Goal: Use online tool/utility: Utilize a website feature to perform a specific function

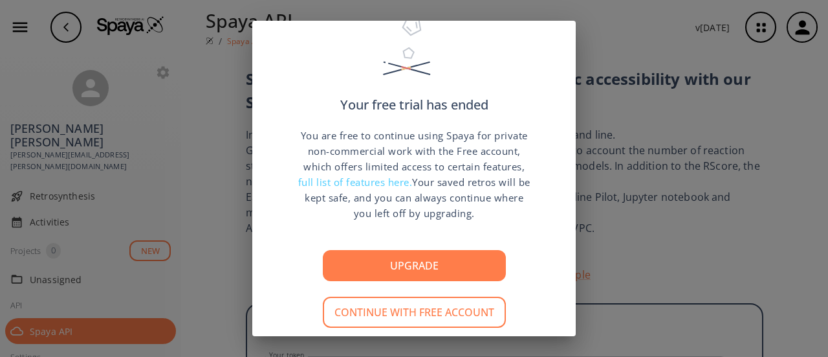
scroll to position [94, 0]
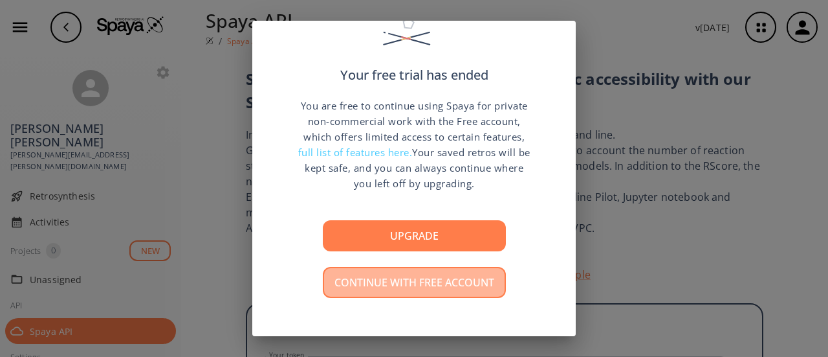
click at [403, 286] on button "Continue with free account" at bounding box center [414, 282] width 183 height 31
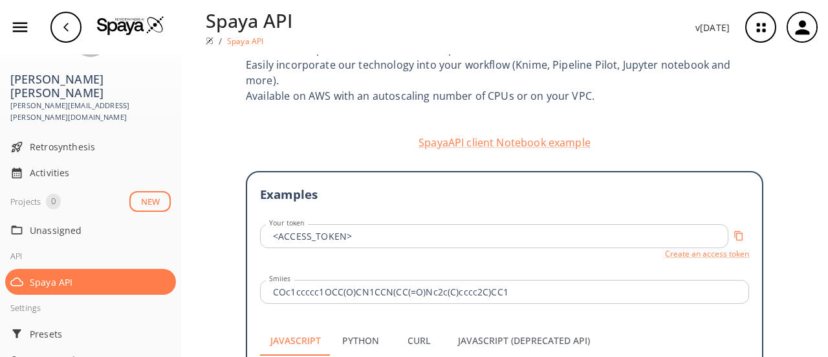
scroll to position [129, 0]
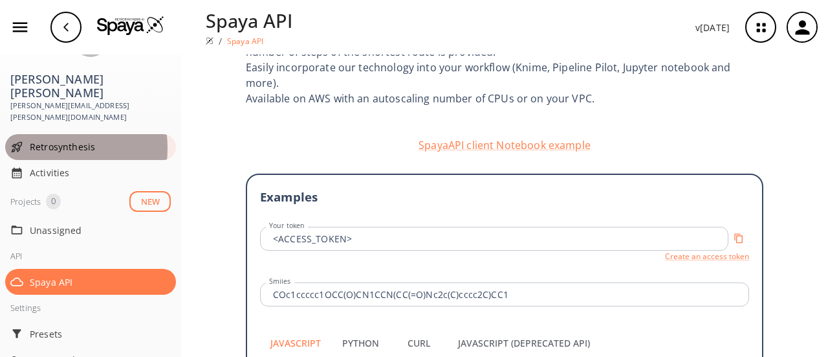
click at [45, 140] on span "Retrosynthesis" at bounding box center [100, 147] width 141 height 14
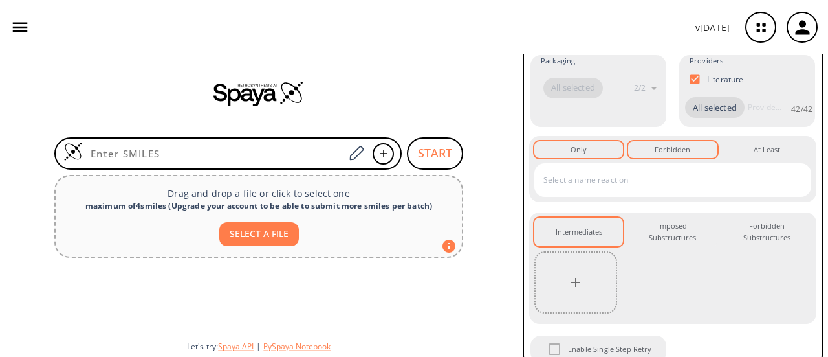
scroll to position [252, 0]
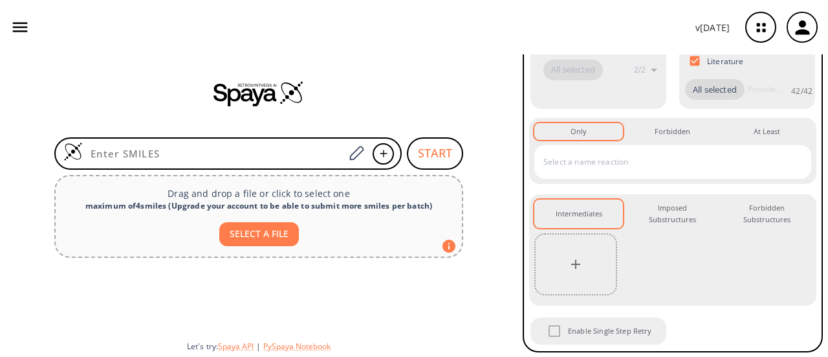
click at [0, 38] on div "v 1.9.44" at bounding box center [414, 27] width 828 height 54
click at [4, 32] on div "v 1.9.44" at bounding box center [414, 27] width 828 height 54
click at [7, 30] on button "button" at bounding box center [20, 27] width 30 height 30
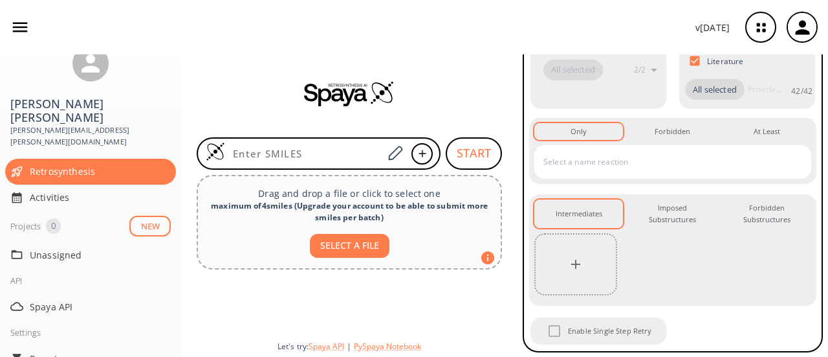
scroll to position [49, 0]
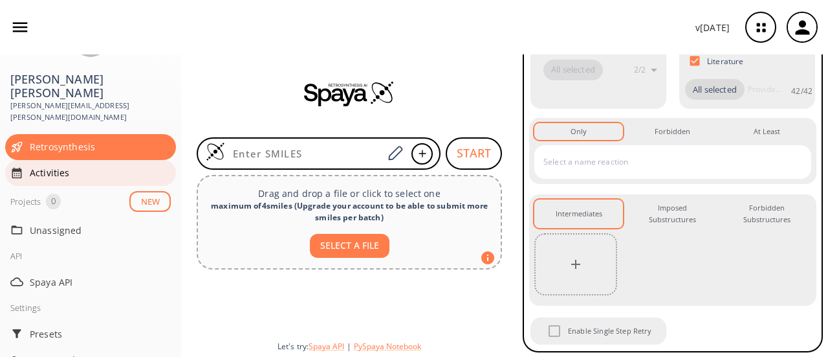
click at [66, 160] on div "Activities" at bounding box center [90, 173] width 171 height 26
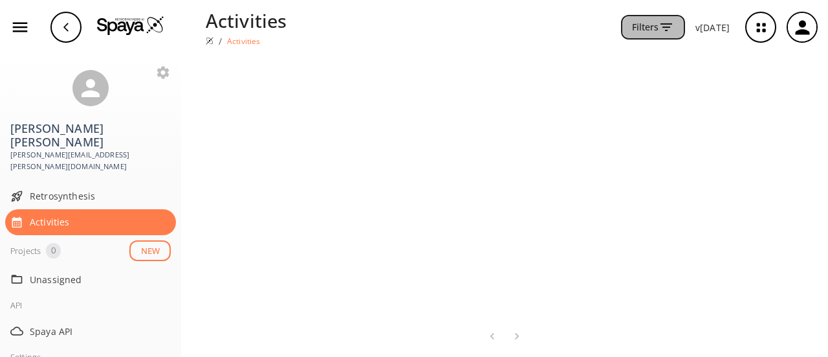
click at [403, 22] on button "Filters" at bounding box center [653, 27] width 64 height 25
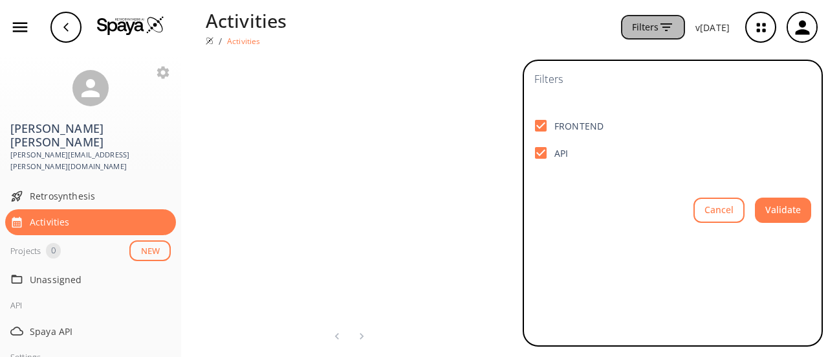
click at [403, 22] on button "Filters" at bounding box center [653, 27] width 64 height 25
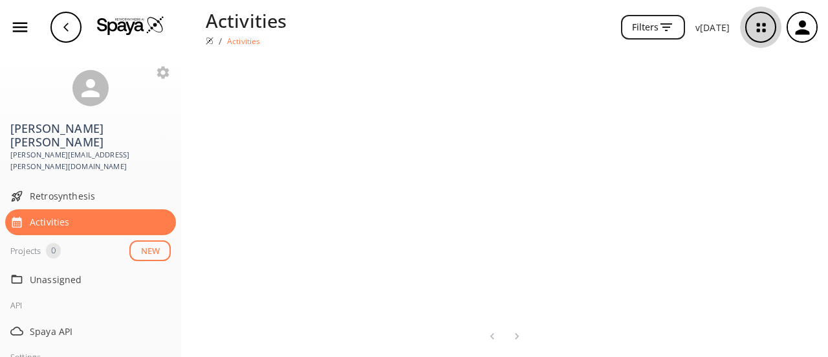
click at [403, 28] on icon "button" at bounding box center [761, 27] width 34 height 34
click at [403, 21] on icon "button" at bounding box center [761, 27] width 34 height 34
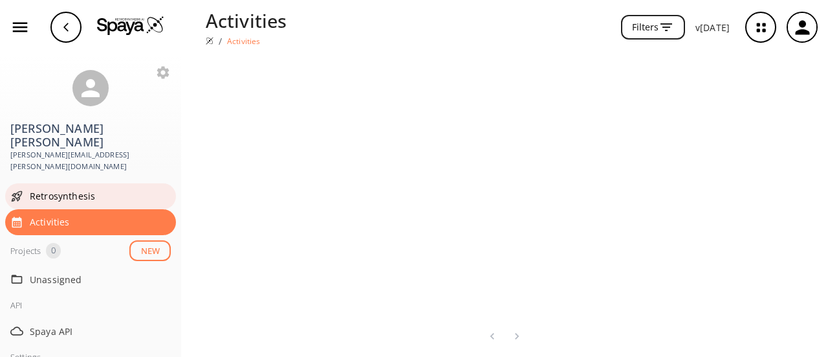
click at [65, 183] on div "Retrosynthesis" at bounding box center [90, 196] width 171 height 26
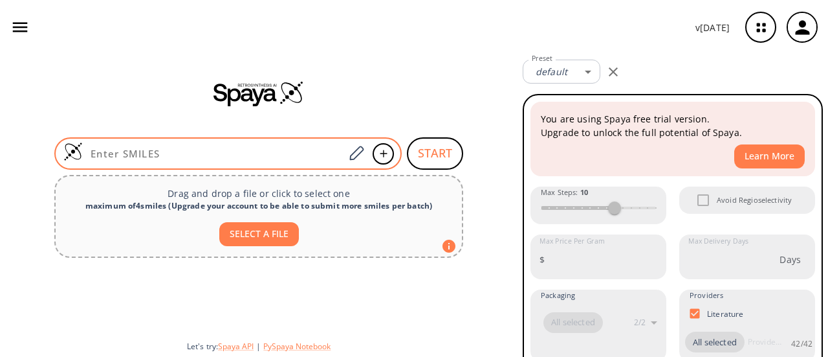
click at [212, 148] on input at bounding box center [213, 153] width 261 height 13
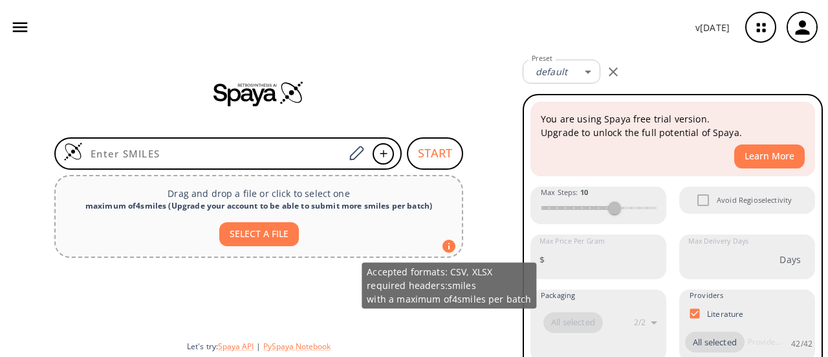
click at [403, 249] on icon at bounding box center [449, 245] width 13 height 13
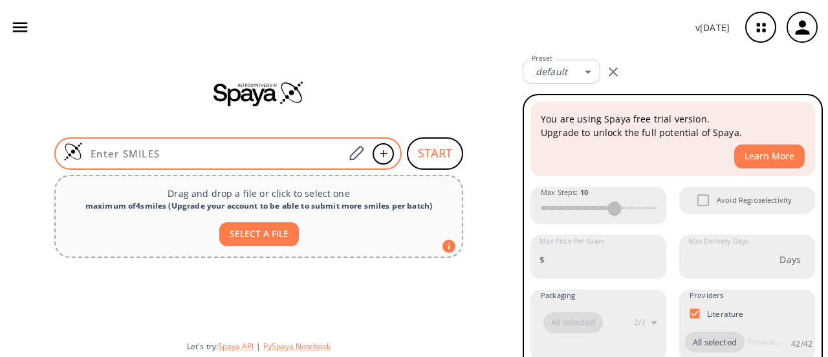
click at [231, 148] on input at bounding box center [213, 153] width 261 height 13
paste input "C=1(C(=CC(=CC=1O)C#N)Cl)(OC2(C(C=C(C2)C)N3(CCNCC3)))"
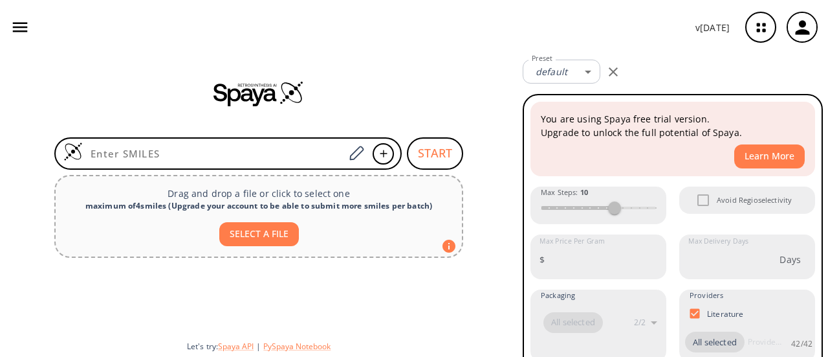
type input "C=1(C(=CC(=CC=1O)C#N)Cl)(OC2(C(C=C(C2)C)N3(CCNCC3)))"
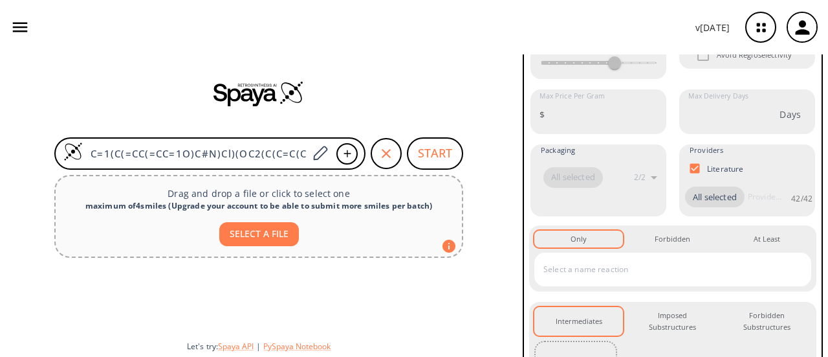
scroll to position [366, 0]
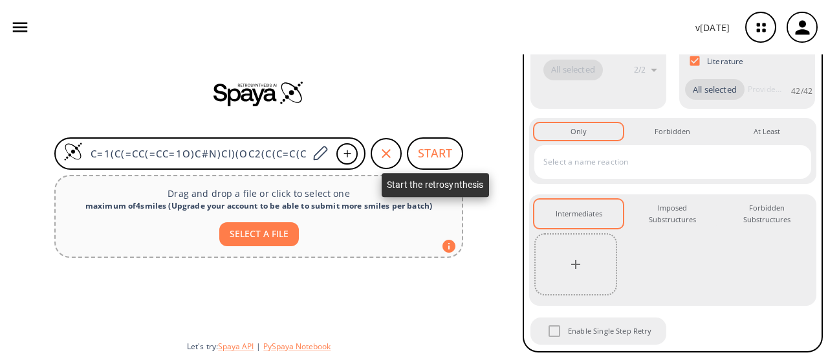
click at [403, 150] on button "START" at bounding box center [435, 153] width 56 height 32
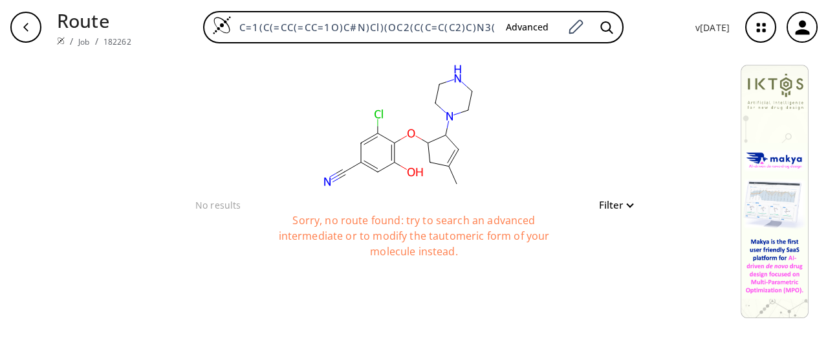
click at [403, 153] on rect at bounding box center [400, 125] width 259 height 142
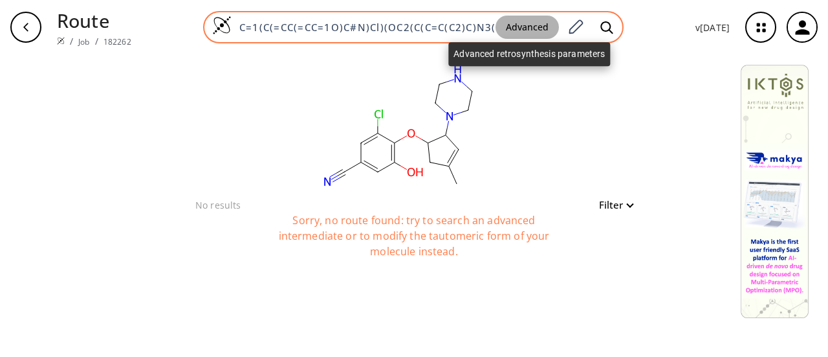
click at [403, 23] on button "Advanced" at bounding box center [527, 28] width 63 height 24
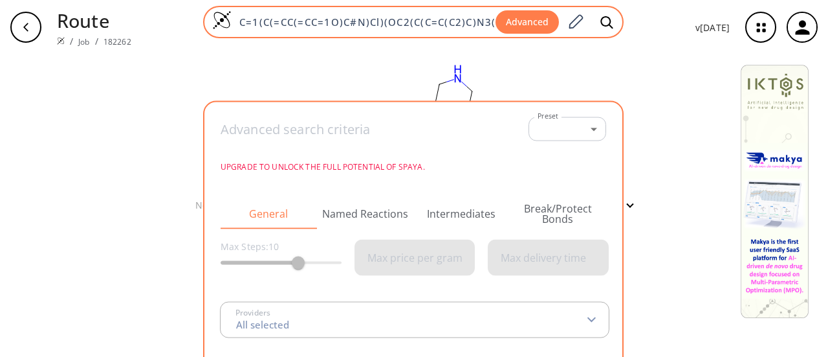
scroll to position [0, 52]
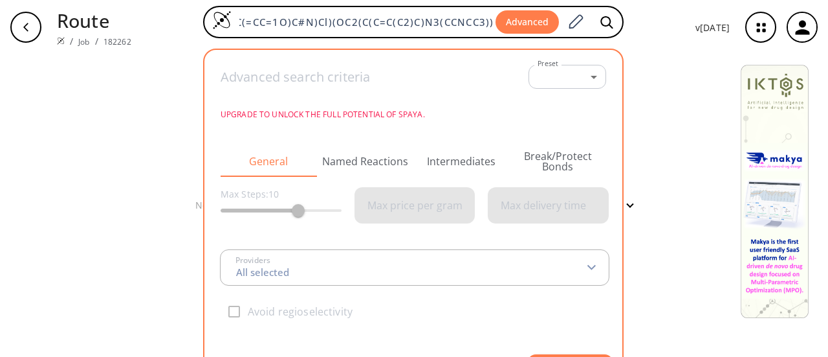
type input "All selected"
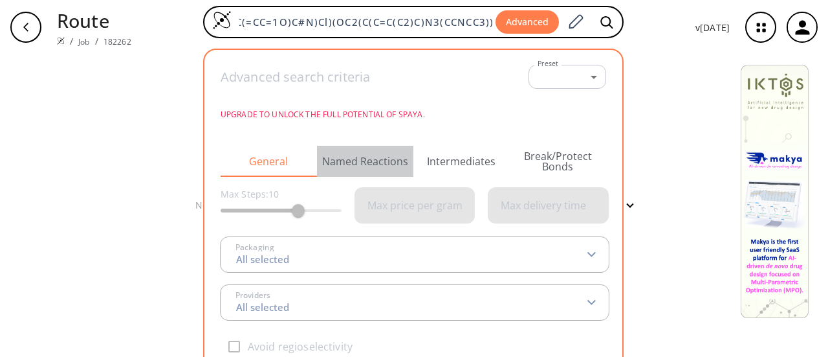
scroll to position [0, 0]
click at [377, 152] on button "Named Reactions" at bounding box center [365, 161] width 96 height 31
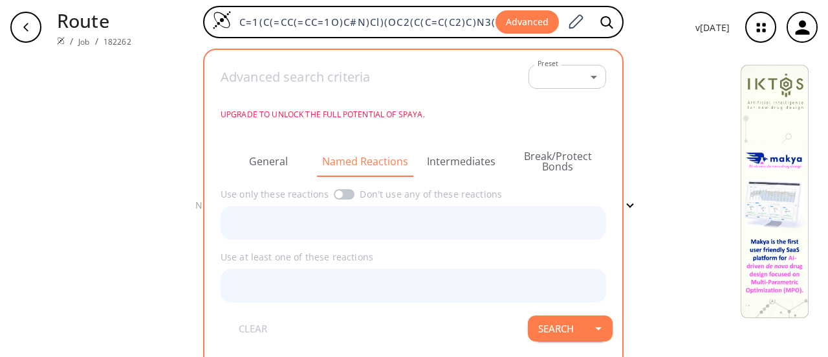
click at [403, 156] on button "Intermediates" at bounding box center [462, 161] width 96 height 31
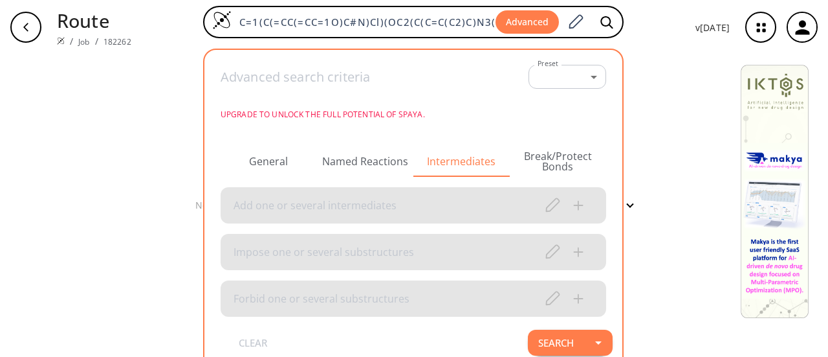
click at [403, 165] on button "Break/Protect Bonds" at bounding box center [558, 161] width 96 height 31
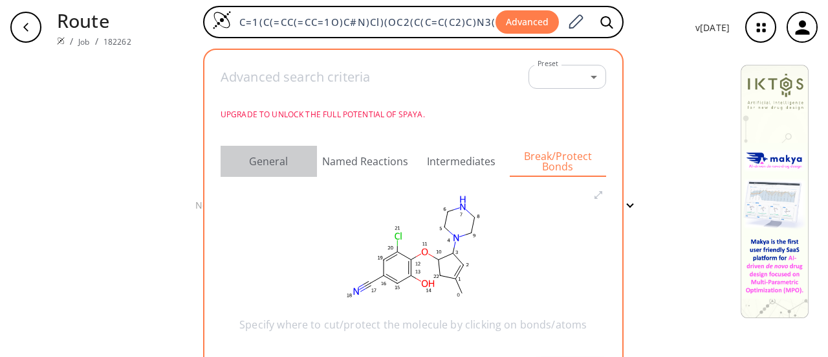
click at [261, 159] on button "General" at bounding box center [269, 161] width 96 height 31
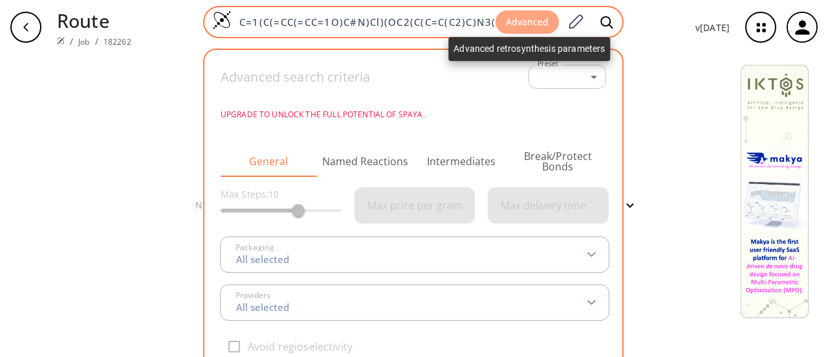
click at [403, 25] on button "Advanced" at bounding box center [527, 22] width 63 height 24
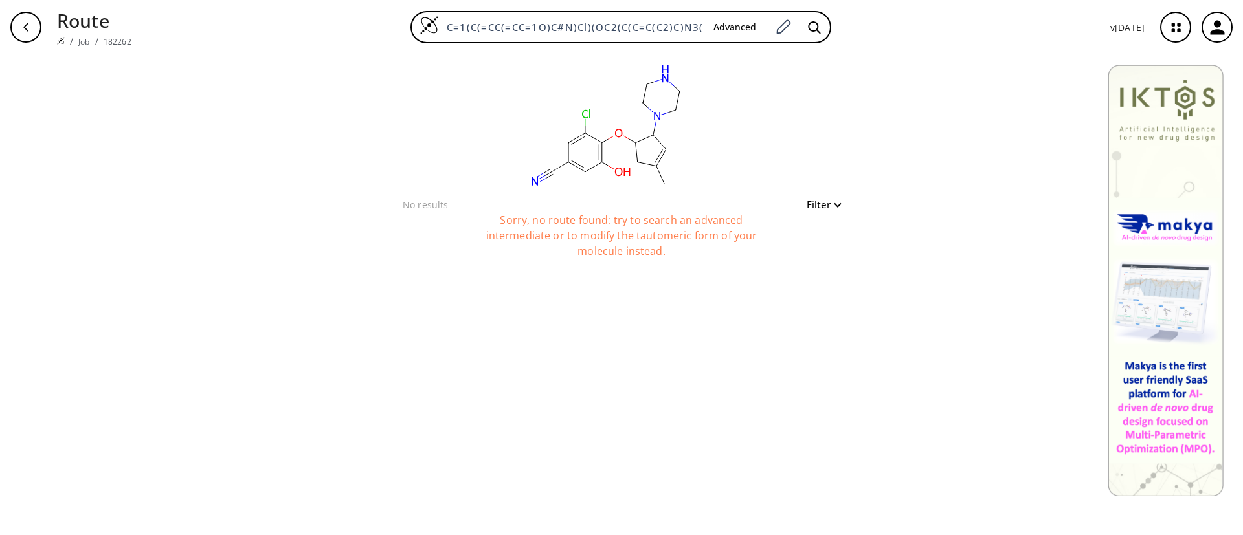
drag, startPoint x: 742, startPoint y: 3, endPoint x: 873, endPoint y: 142, distance: 190.9
click at [403, 142] on div "clear No results Filter Sorry, no route found: try to search an advanced interm…" at bounding box center [621, 294] width 1243 height 481
click at [403, 212] on div "clear No results Filter Sorry, no route found: try to search an advanced interm…" at bounding box center [621, 165] width 479 height 223
click at [403, 202] on button "Filter" at bounding box center [819, 205] width 41 height 10
click at [403, 132] on div at bounding box center [621, 267] width 1243 height 535
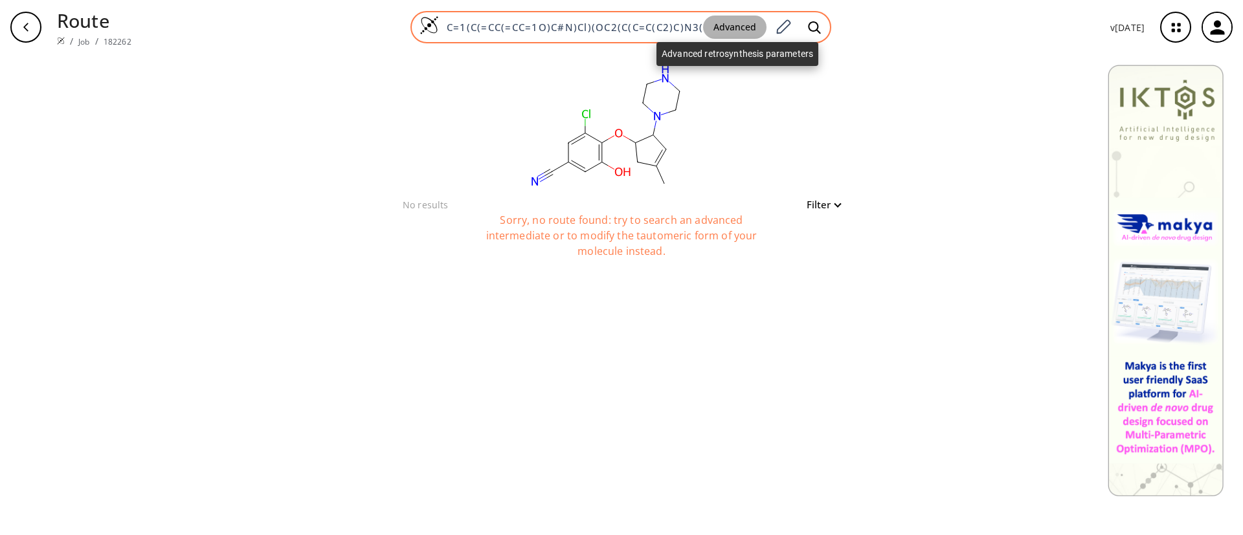
click at [403, 19] on button "Advanced" at bounding box center [734, 28] width 63 height 24
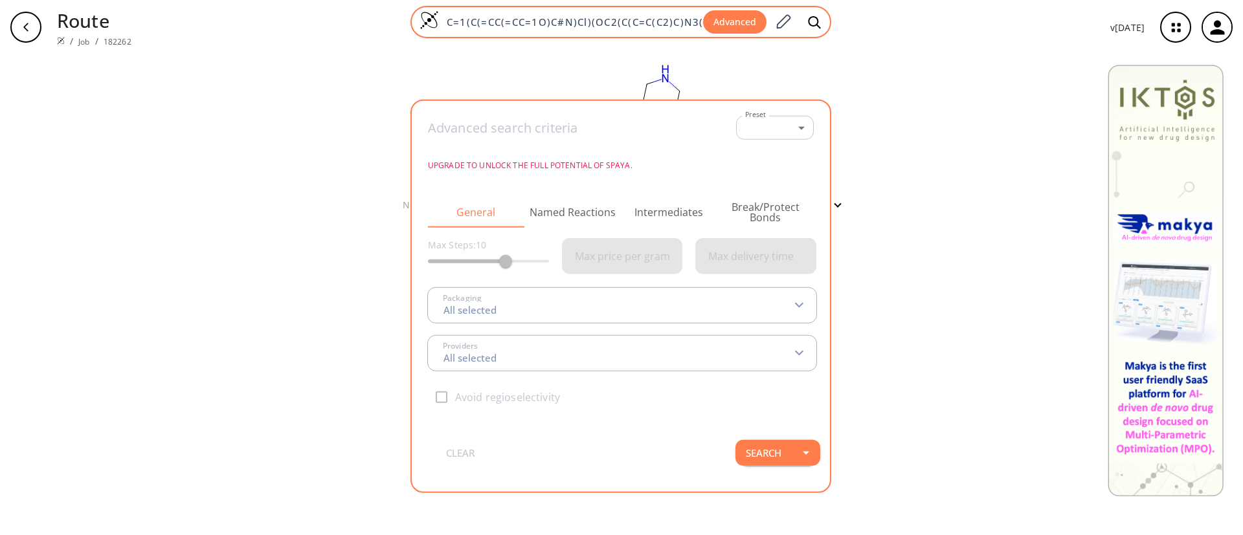
scroll to position [0, 52]
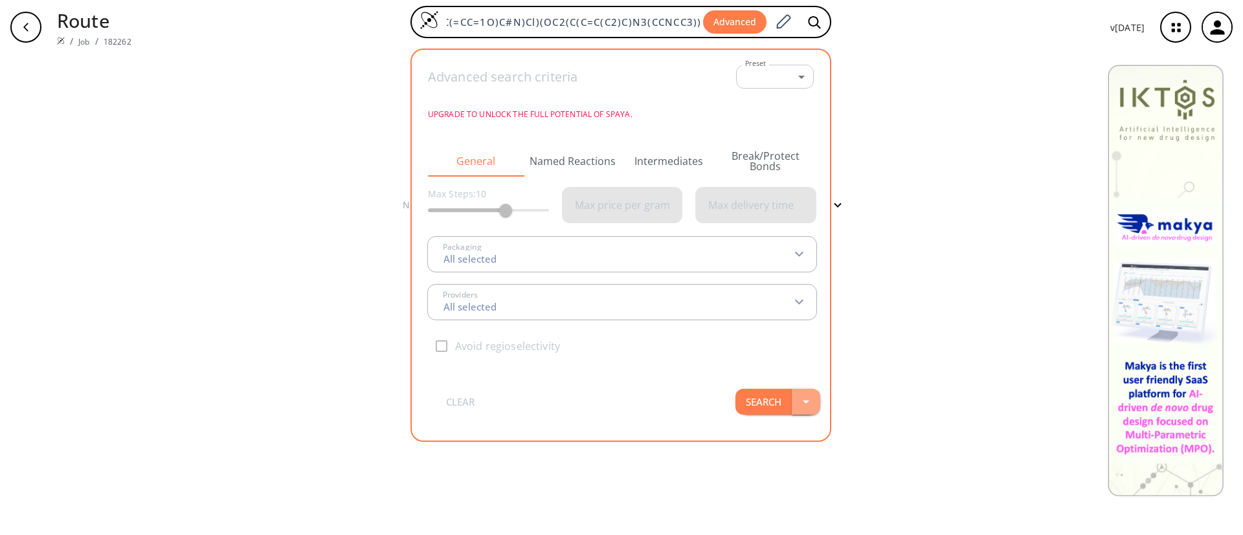
click at [403, 355] on button "button" at bounding box center [806, 402] width 28 height 26
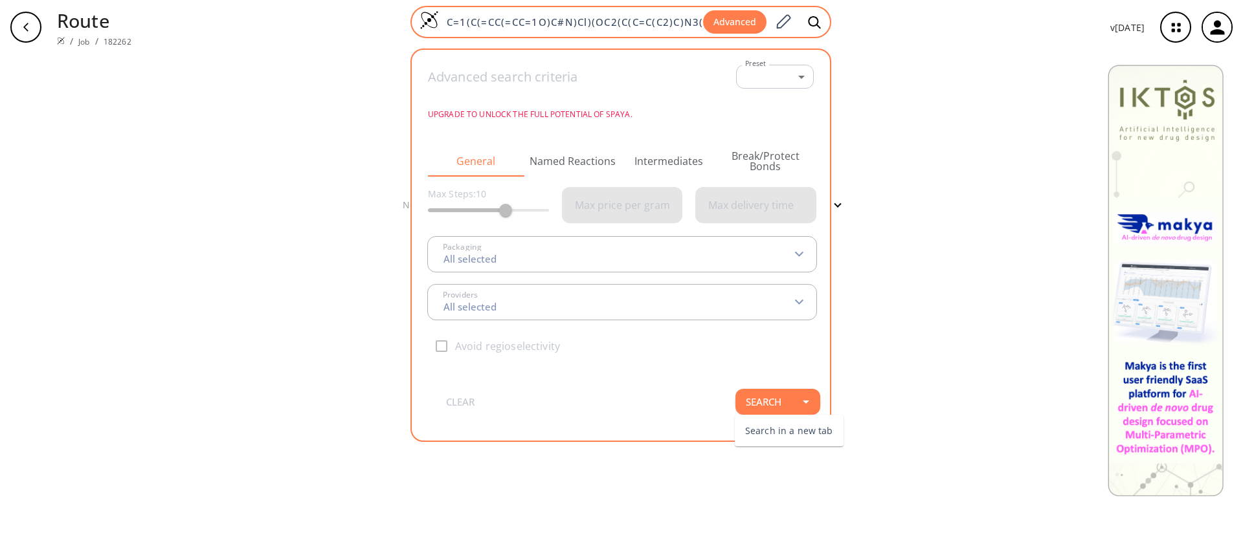
click at [403, 21] on input "C=1(C(=CC(=CC=1O)C#N)Cl)(OC2(C(C=C(C2)C)N3(CCNCC3)))" at bounding box center [571, 22] width 264 height 13
click at [403, 15] on icon at bounding box center [782, 22] width 17 height 17
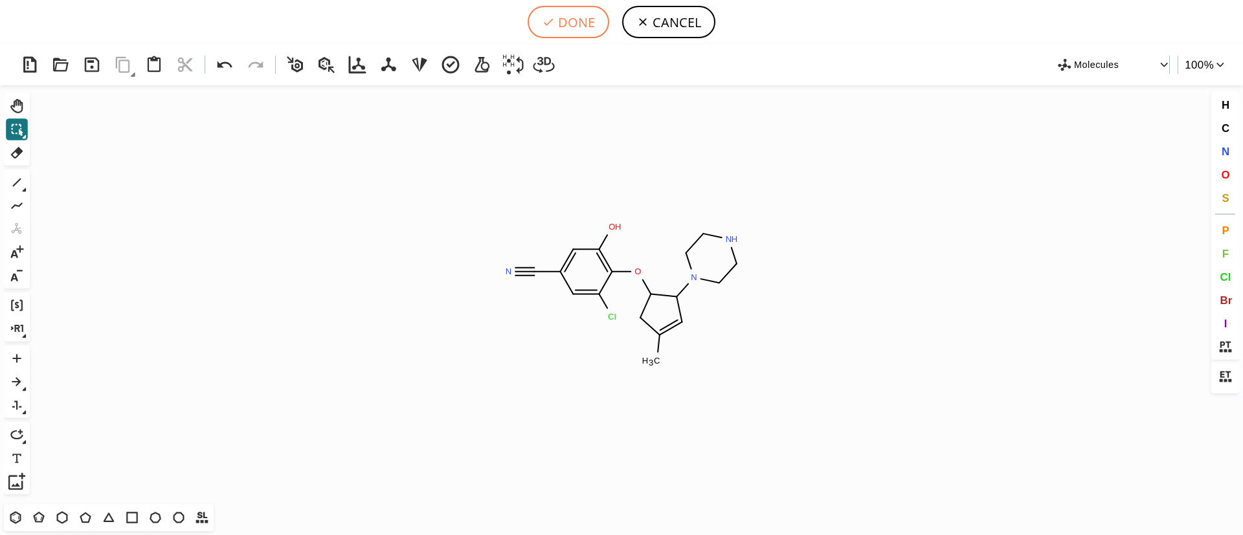
click at [403, 22] on button "DONE" at bounding box center [568, 22] width 82 height 32
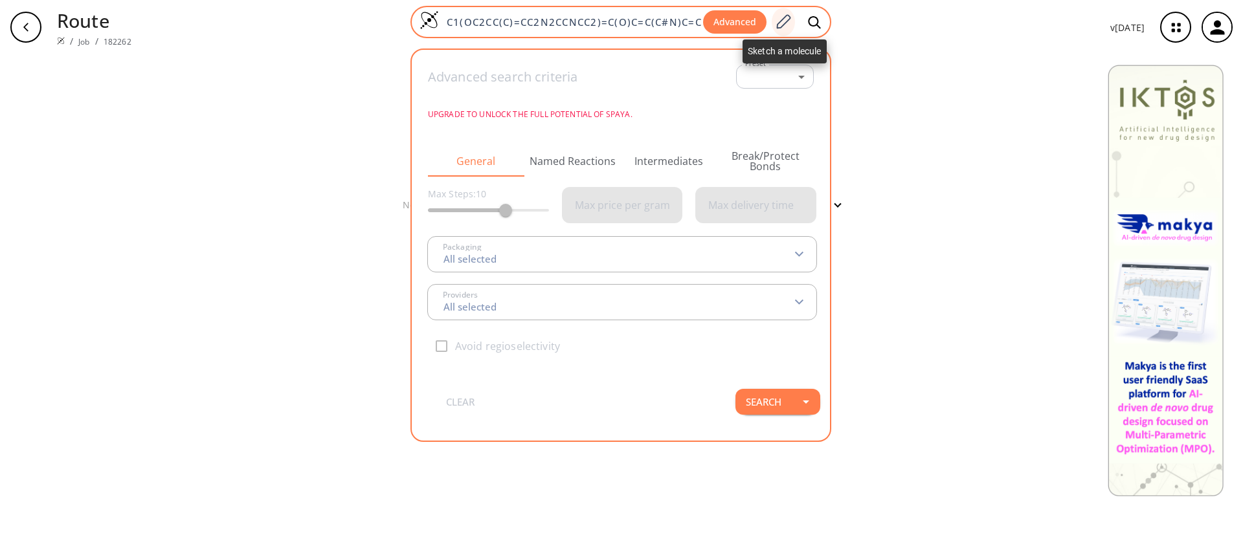
click at [403, 24] on icon at bounding box center [782, 22] width 17 height 17
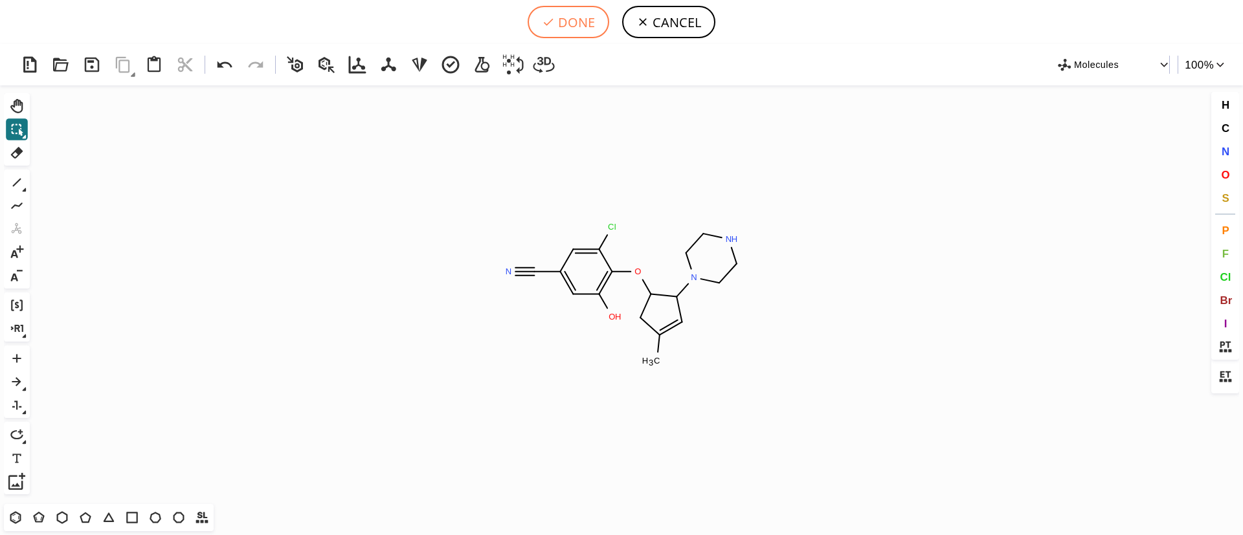
click at [403, 23] on button "DONE" at bounding box center [568, 22] width 82 height 32
type input "C1(C(Cl)=CC(C#N)=CC=1O)OC1C(N2CCNCC2)C=C(C)C1"
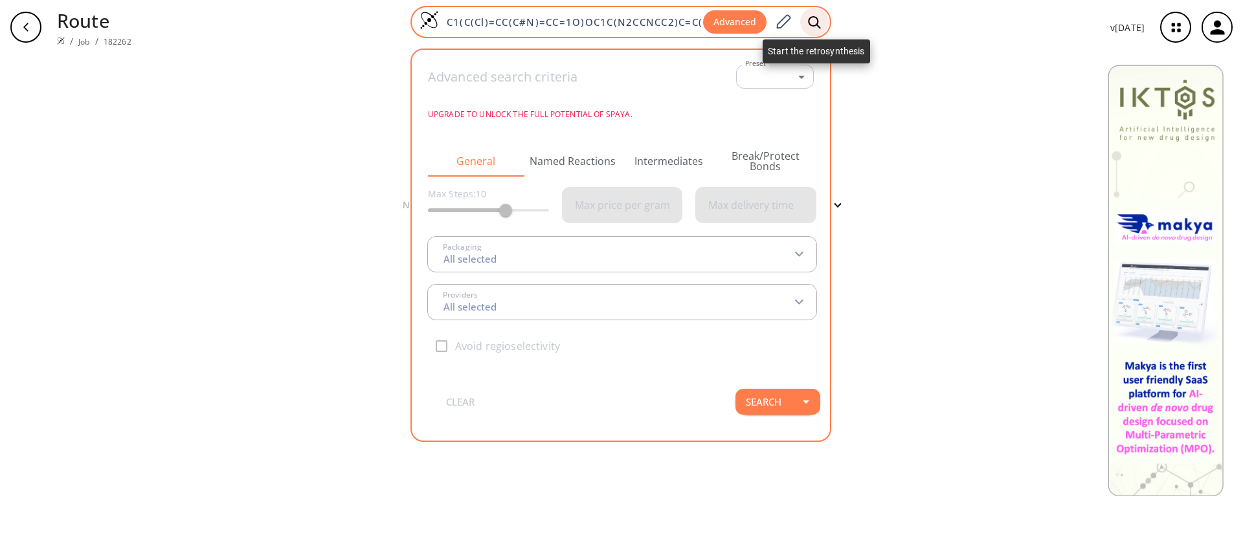
click at [403, 20] on icon at bounding box center [814, 23] width 13 height 14
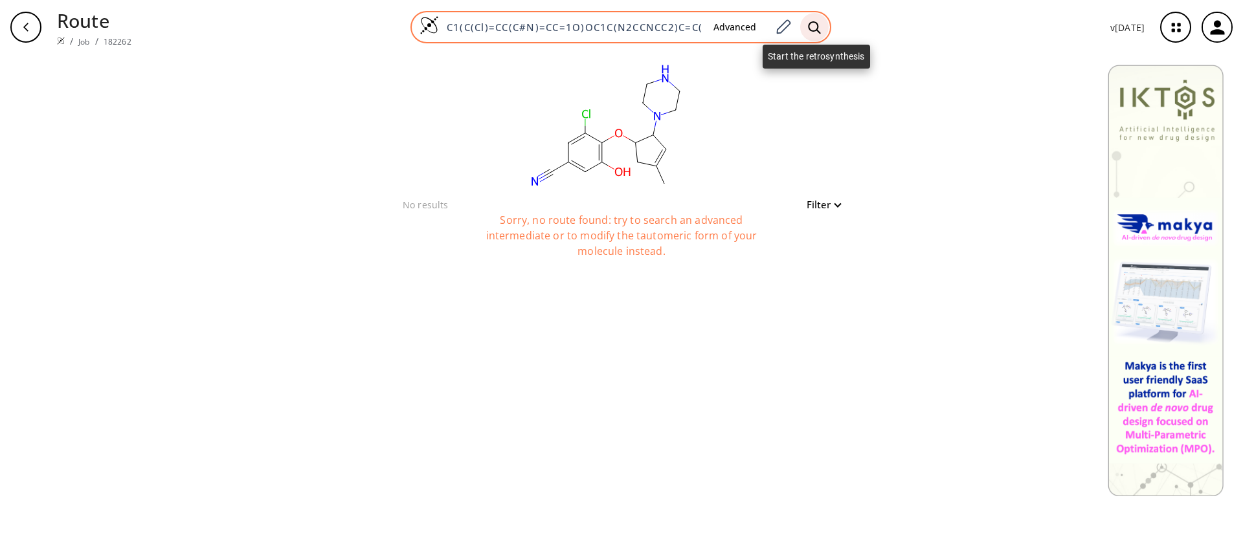
scroll to position [0, 23]
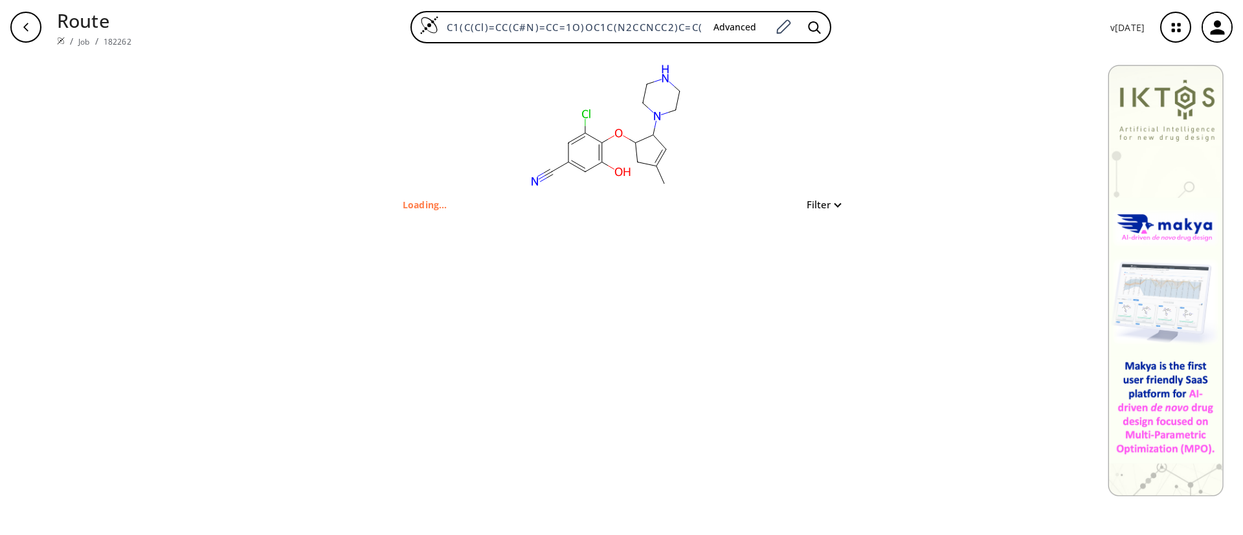
type input "C=1(C(=CC(=CC=1O)C#N)Cl)(OC2(C(C=C(C2)C)N3(CCNCC3)))"
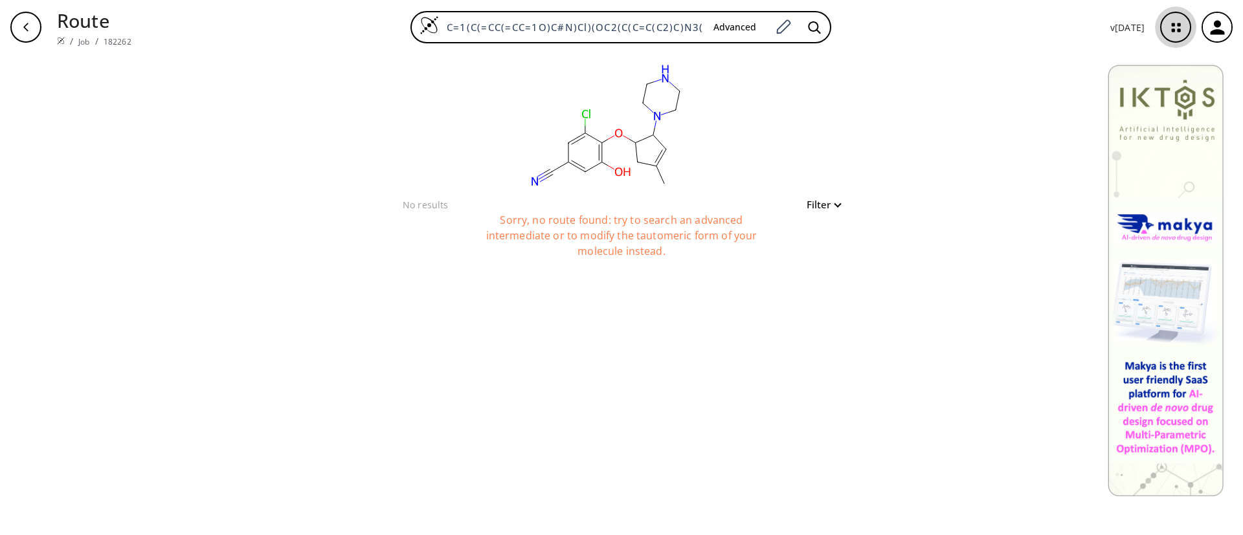
click at [403, 34] on icon "button" at bounding box center [1176, 27] width 34 height 34
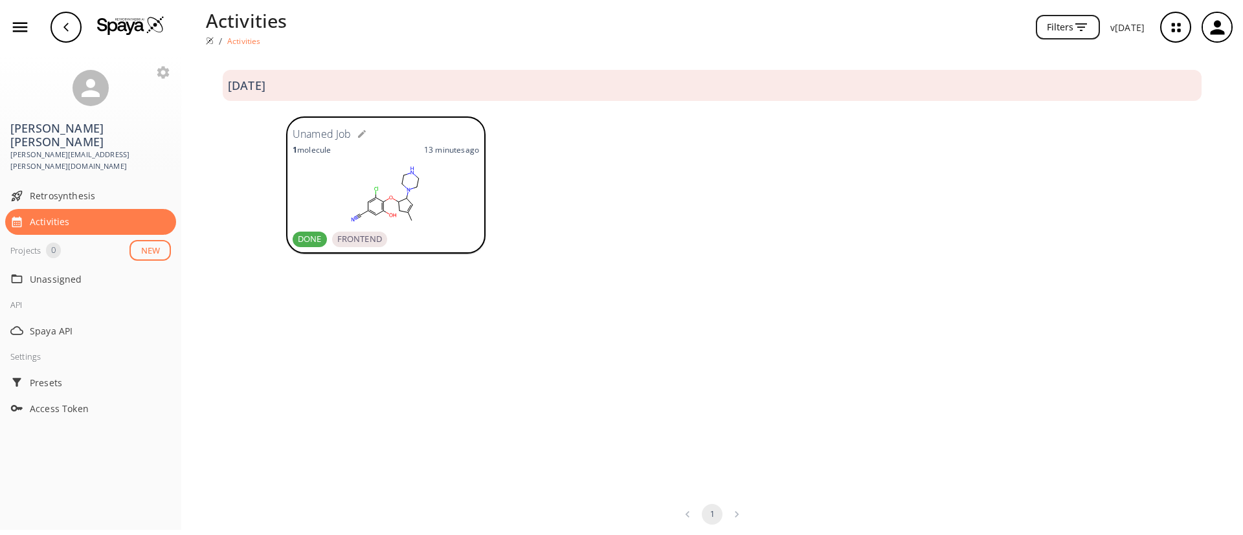
click at [362, 157] on div "Unamed Job 1 molecule 13 minutes ago DONE FRONTEND" at bounding box center [386, 185] width 186 height 124
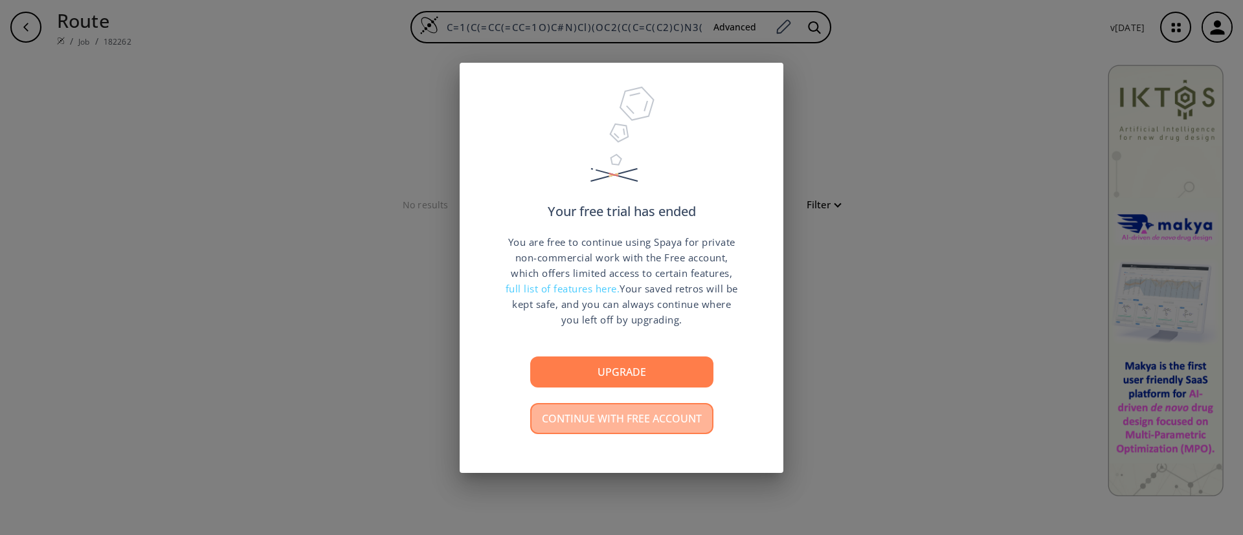
click at [660, 414] on button "Continue with free account" at bounding box center [621, 418] width 183 height 31
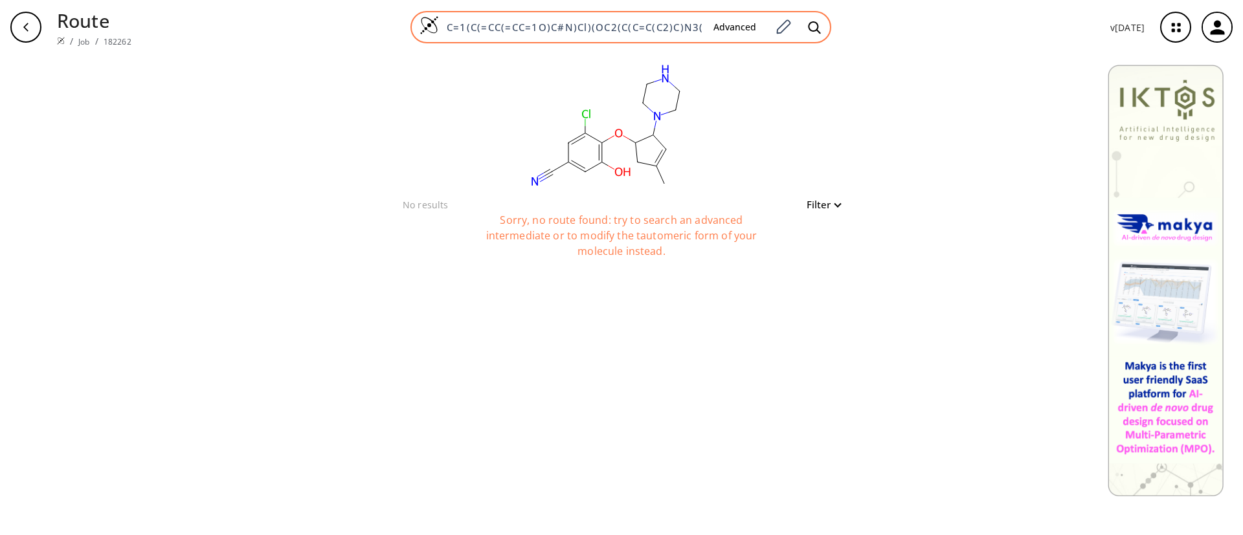
click at [613, 25] on input "C=1(C(=CC(=CC=1O)C#N)Cl)(OC2(C(C=C(C2)C)N3(CCNCC3)))" at bounding box center [571, 27] width 264 height 13
click at [526, 25] on input at bounding box center [571, 27] width 264 height 13
paste input "C=1(C=CC(=CC=1)OC2(C=4(C(C=C2N3(CC(CCC3)N))=C(C(C(C=4)O)=NOC)C)))(C#N)"
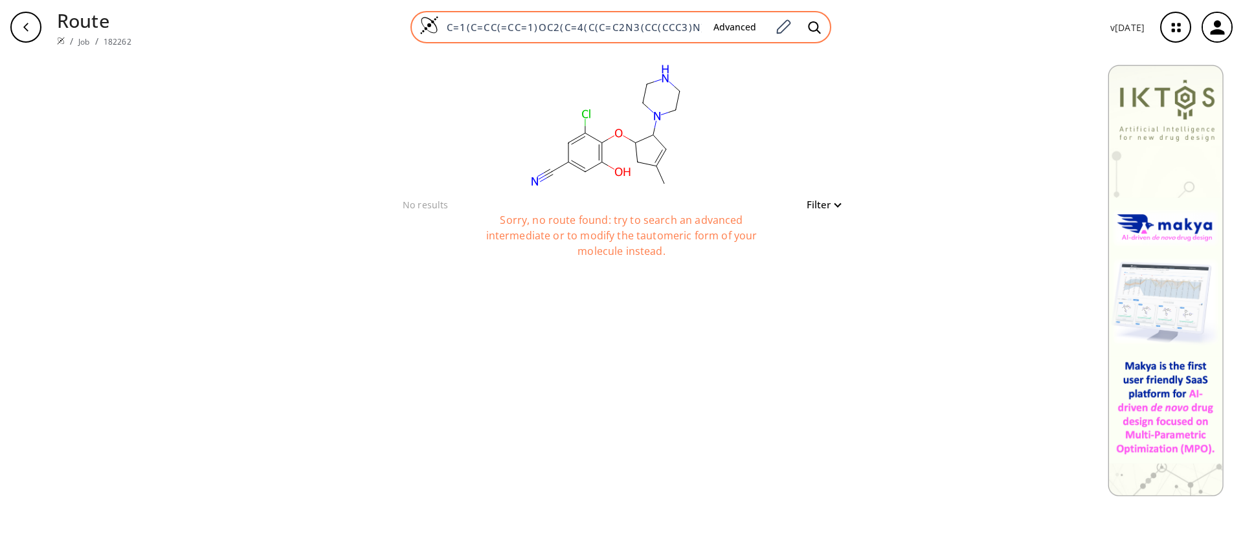
scroll to position [0, 161]
type input "C=1(C=CC(=CC=1)OC2(C=4(C(C=C2N3(CC(CCC3)N))=C(C(C(C=4)O)=NOC)C)))(C#N)"
click at [815, 23] on icon at bounding box center [814, 28] width 13 height 14
click at [428, 28] on img at bounding box center [428, 25] width 19 height 19
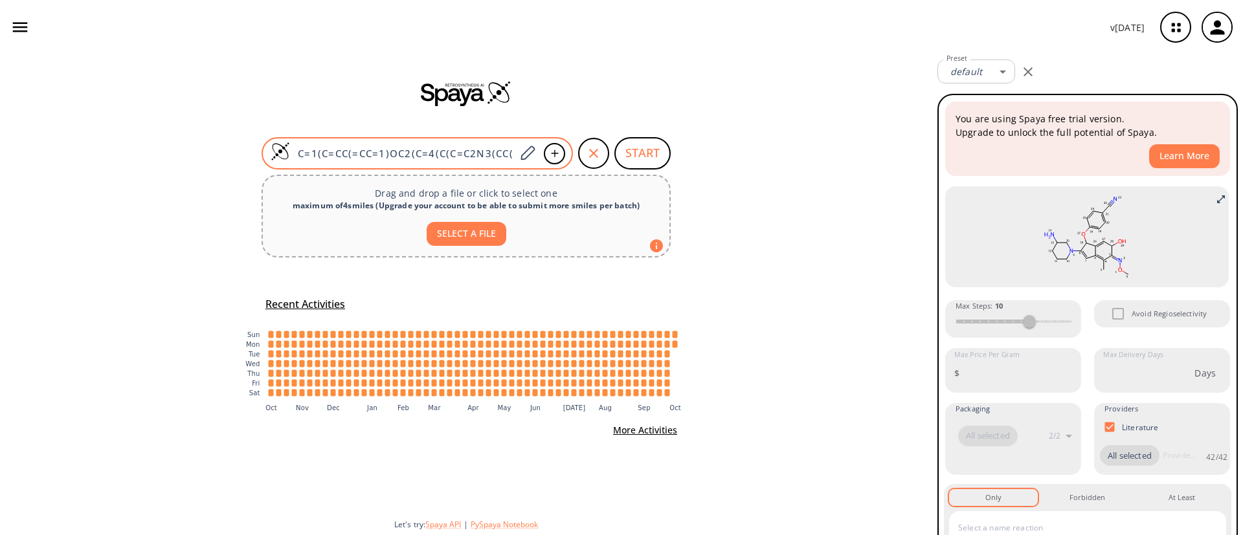
click at [494, 146] on div "C=1(C=CC(=CC=1)OC2(C=4(C(C=C2N3(CC(CCC3)N))=C(C(C(C=4)O)=NOC)C)))(C#N)" at bounding box center [416, 153] width 311 height 32
click at [495, 152] on input "C=1(C=CC(=CC=1)OC2(C=4(C(C=C2N3(CC(CCC3)N))=C(C(C(C=4)O)=NOC)C)))(C#N)" at bounding box center [402, 153] width 225 height 13
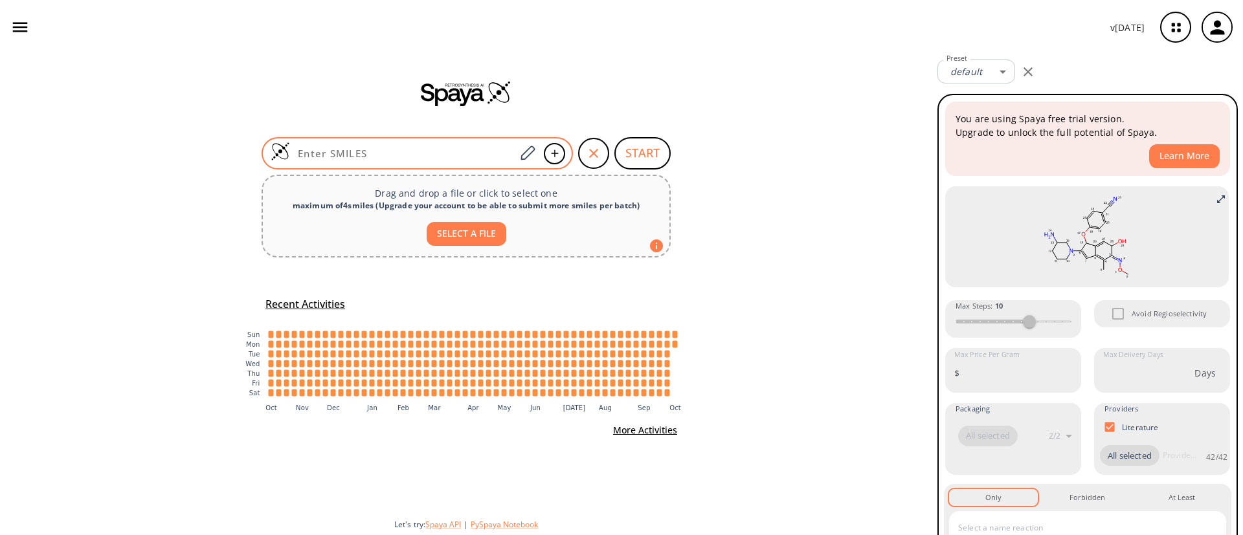
scroll to position [0, 0]
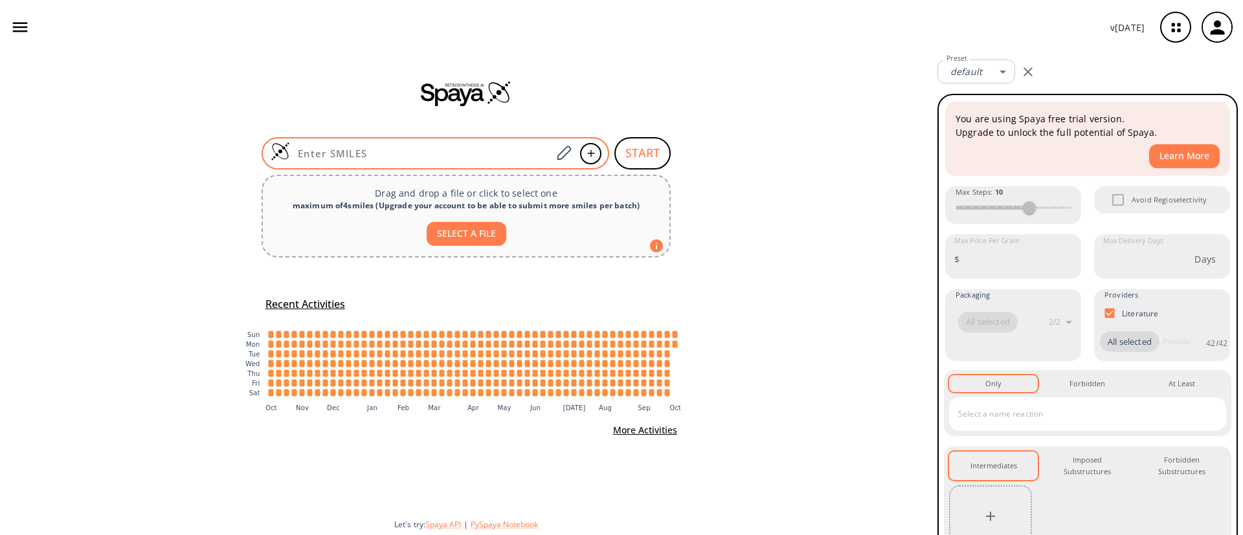
paste input "C=1(OC(C(=CC=1)O)OCC(=CC(O)C)CN)(CCl)"
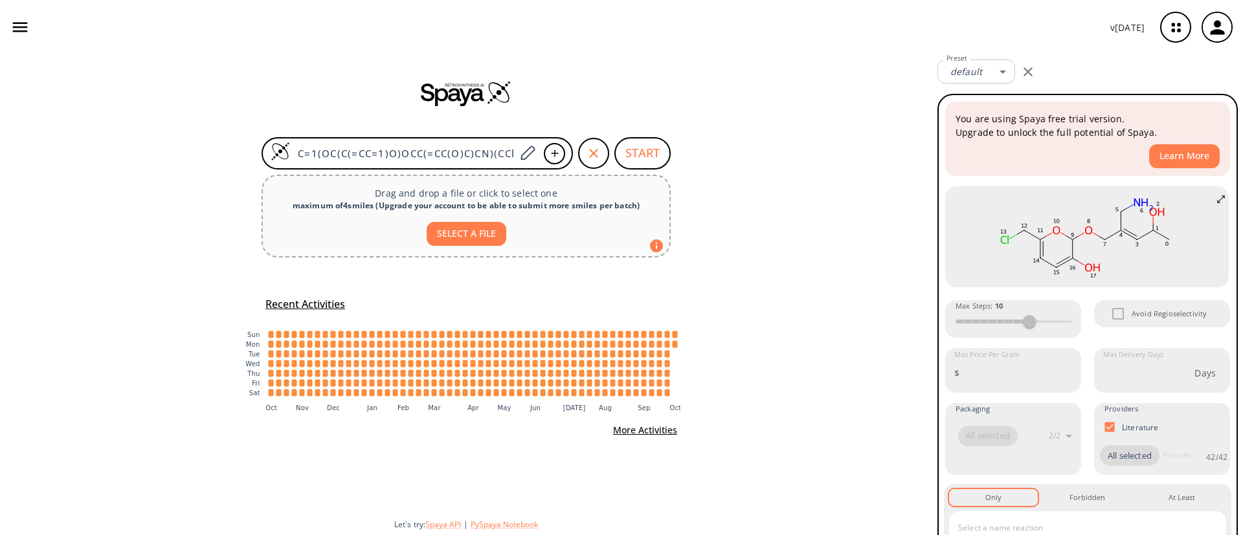
type input "C=1(OC(C(=CC=1)O)OCC(=CC(O)C)CN)(CCl)"
click at [655, 155] on button "START" at bounding box center [642, 153] width 56 height 32
